Goal: Information Seeking & Learning: Learn about a topic

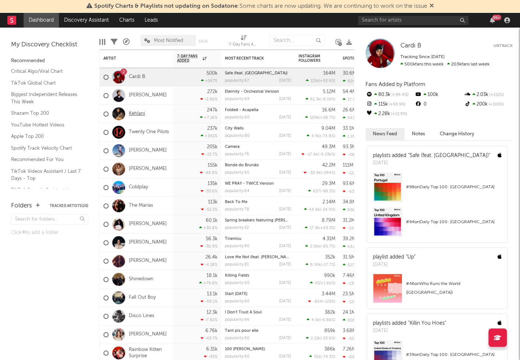
click at [136, 116] on link "Kehlani" at bounding box center [137, 114] width 16 height 6
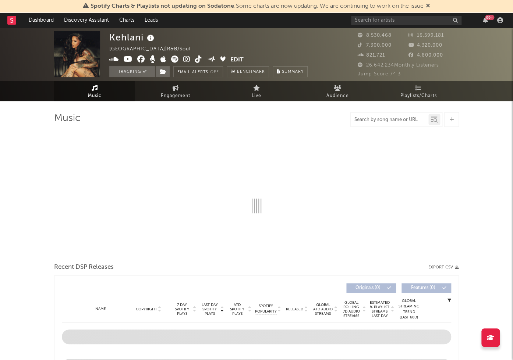
click at [367, 123] on input "text" at bounding box center [390, 120] width 78 height 6
type input "fold"
select select "6m"
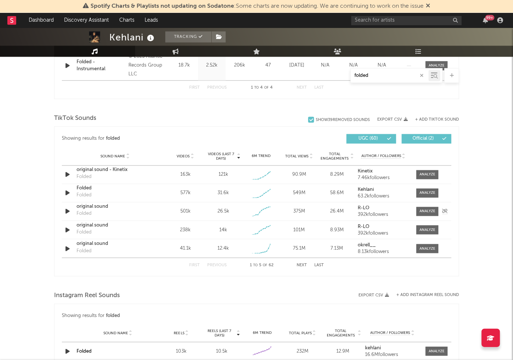
scroll to position [414, 0]
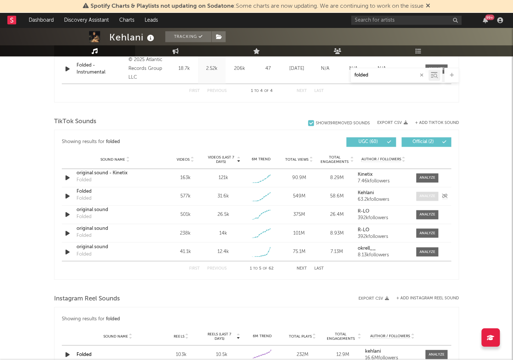
type input "folded"
click at [422, 199] on div at bounding box center [427, 197] width 16 height 6
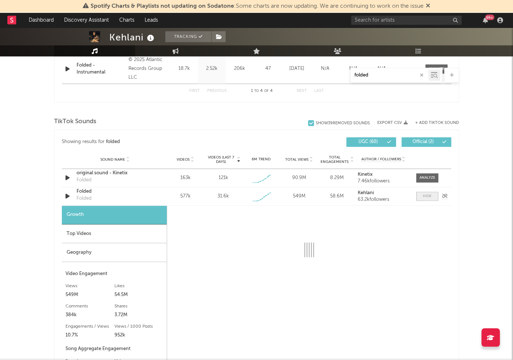
select select "1w"
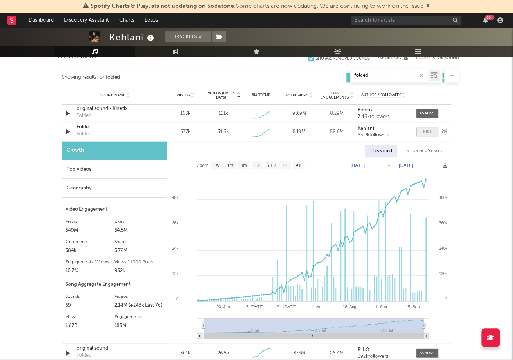
scroll to position [478, 0]
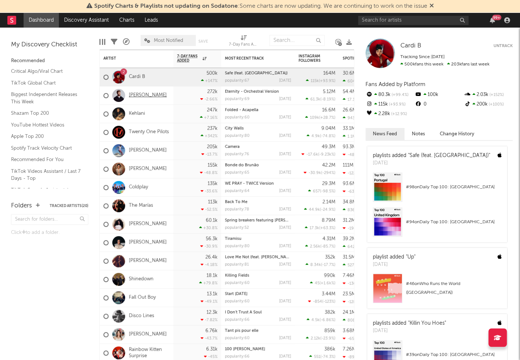
click at [134, 98] on link "[PERSON_NAME]" at bounding box center [148, 95] width 38 height 6
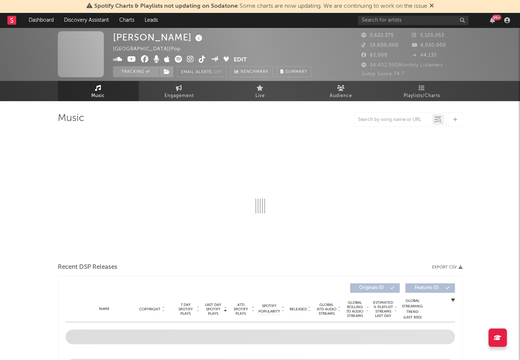
select select "6m"
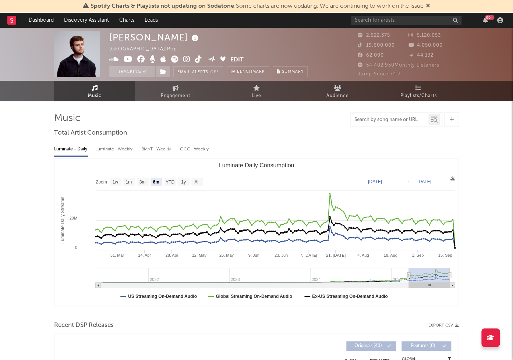
click at [373, 123] on input "text" at bounding box center [390, 120] width 78 height 6
click at [387, 122] on input "text" at bounding box center [390, 120] width 78 height 6
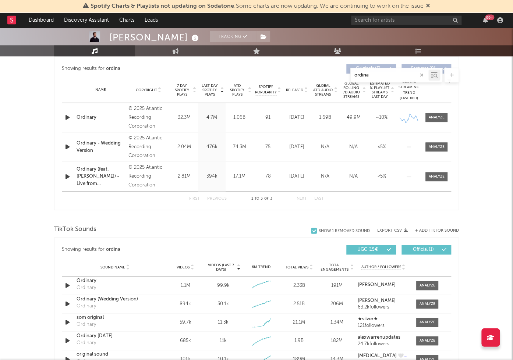
scroll to position [319, 0]
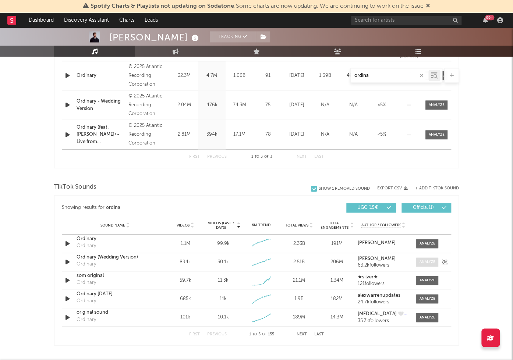
type input "ordina"
click at [425, 262] on div at bounding box center [427, 262] width 16 height 6
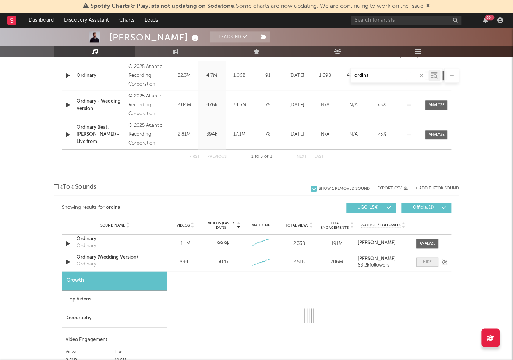
scroll to position [446, 0]
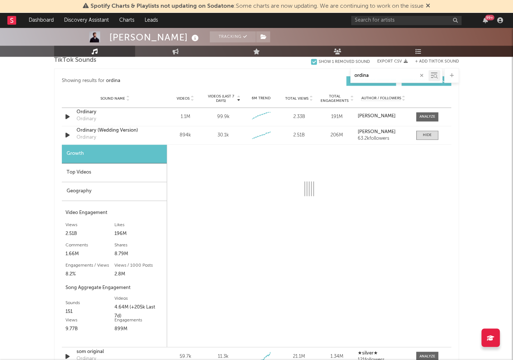
select select "6m"
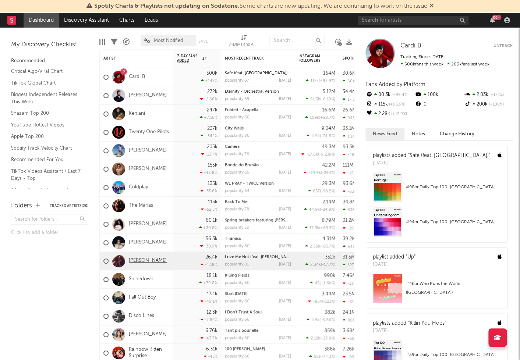
click at [145, 261] on link "[PERSON_NAME]" at bounding box center [148, 261] width 38 height 6
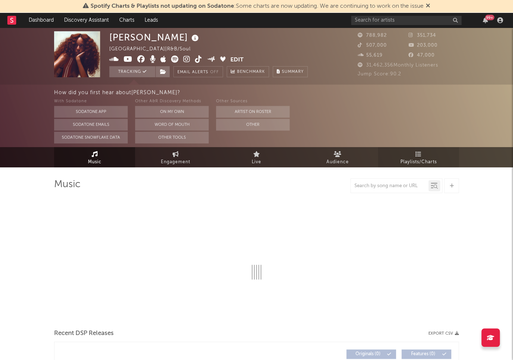
select select "6m"
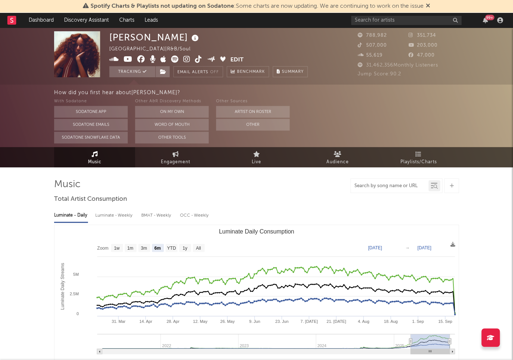
click at [379, 186] on input "text" at bounding box center [390, 186] width 78 height 6
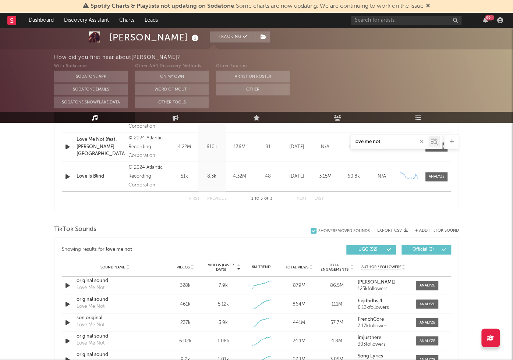
scroll to position [390, 0]
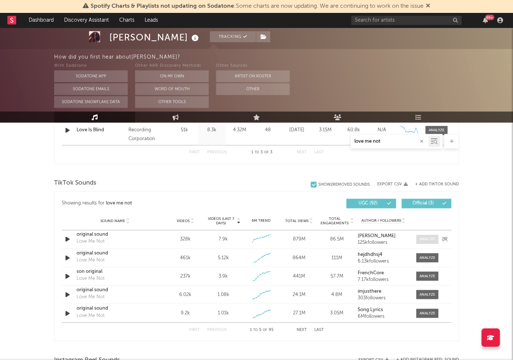
type input "love me not"
click at [429, 239] on div at bounding box center [427, 240] width 16 height 6
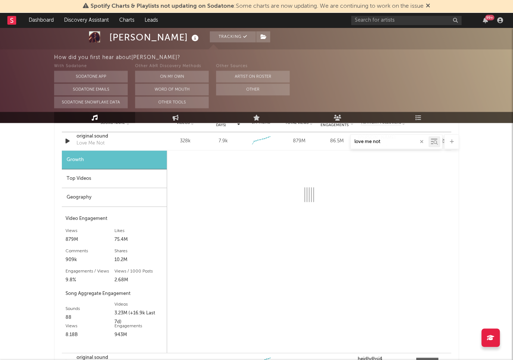
scroll to position [490, 0]
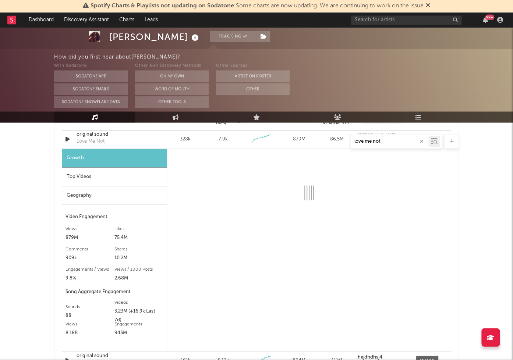
select select "6m"
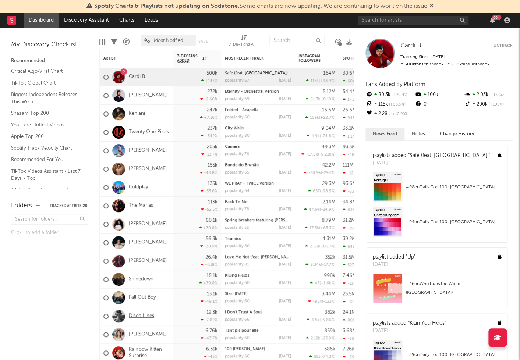
click at [132, 317] on link "Disco Lines" at bounding box center [141, 316] width 25 height 6
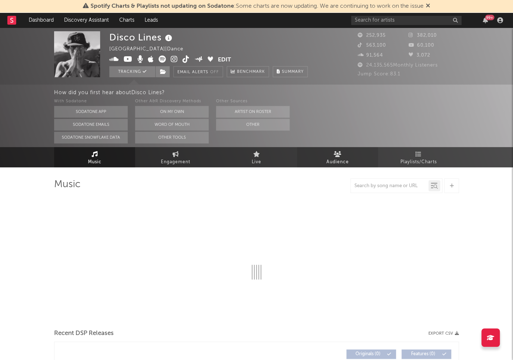
select select "6m"
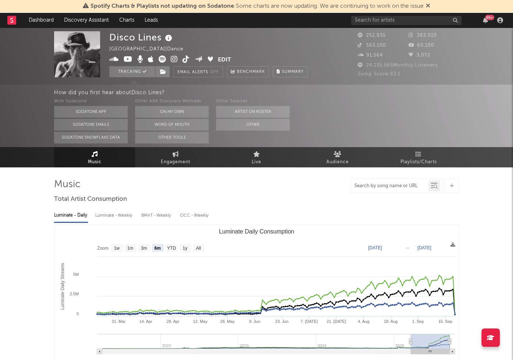
click at [369, 188] on input "text" at bounding box center [390, 186] width 78 height 6
click at [378, 188] on input "no [PERSON_NAME] eboys" at bounding box center [390, 186] width 78 height 6
click at [394, 188] on input "no broke boys" at bounding box center [390, 186] width 78 height 6
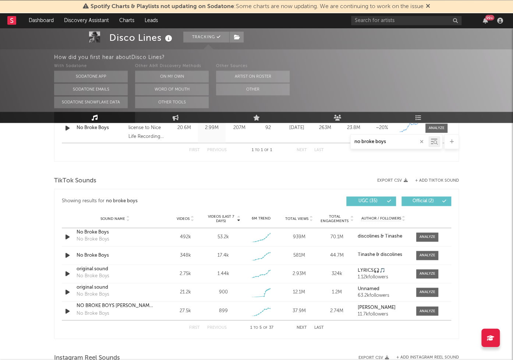
scroll to position [333, 0]
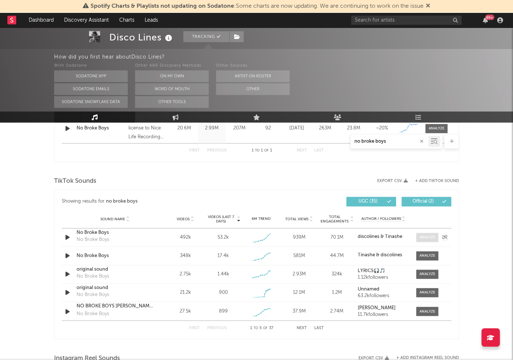
type input "no broke boys"
click at [425, 241] on span at bounding box center [427, 237] width 22 height 9
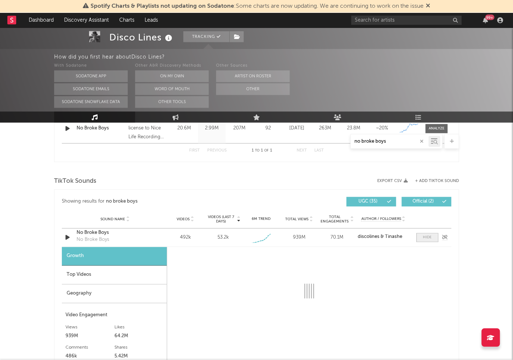
scroll to position [443, 0]
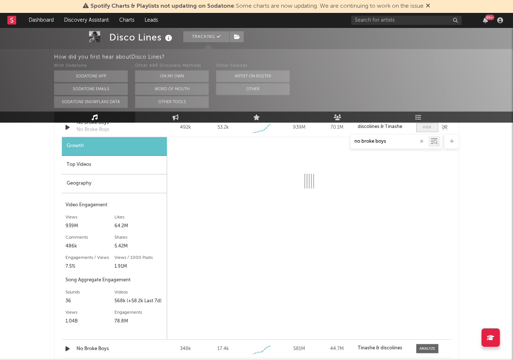
select select "1w"
